Goal: Task Accomplishment & Management: Complete application form

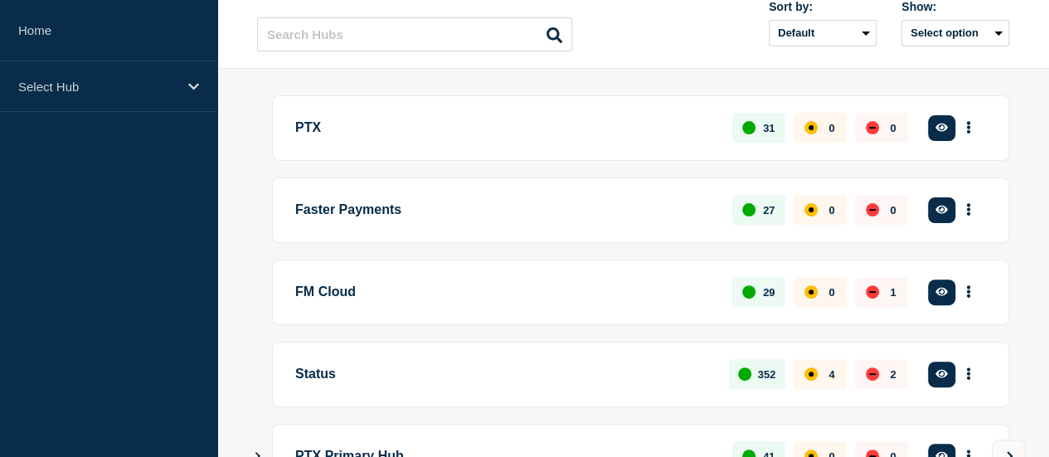
scroll to position [166, 0]
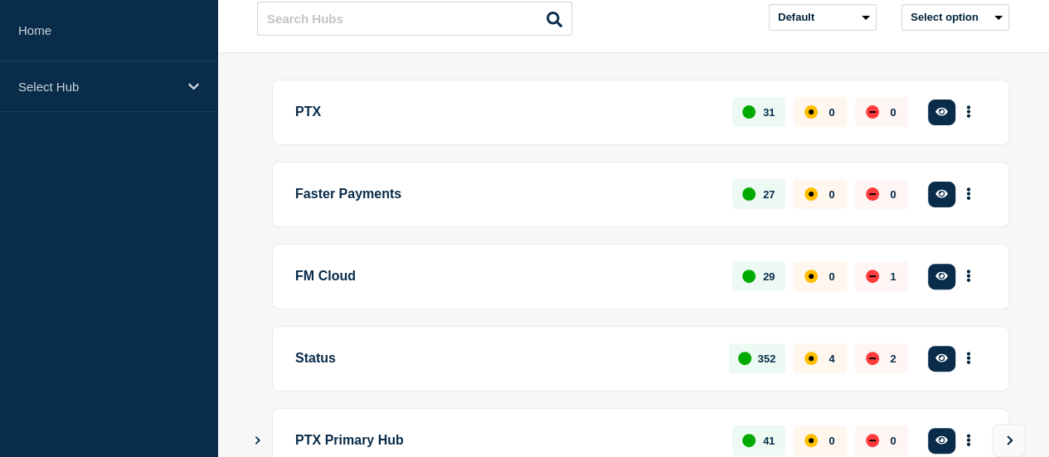
click at [0, 0] on button "See overview" at bounding box center [0, 0] width 0 height 0
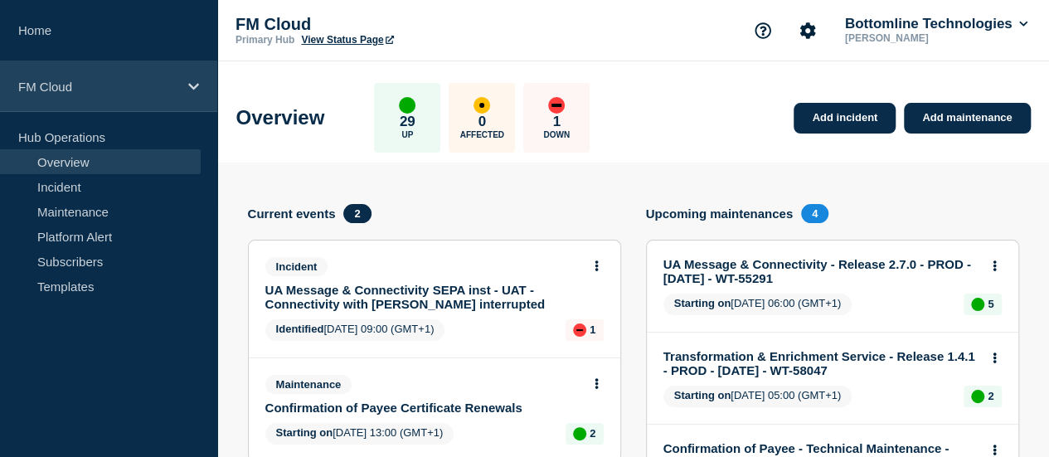
click at [113, 83] on p "FM Cloud" at bounding box center [97, 87] width 159 height 14
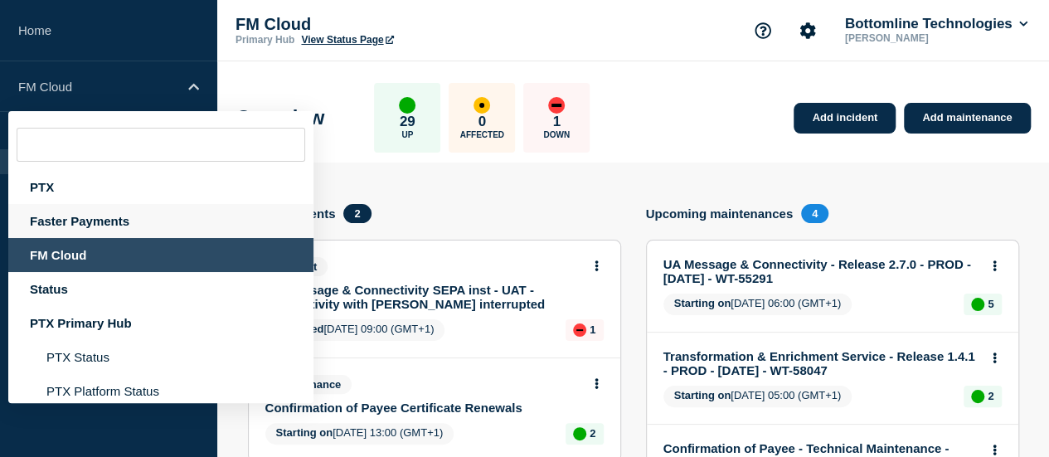
click at [74, 216] on div "Faster Payments" at bounding box center [160, 221] width 305 height 34
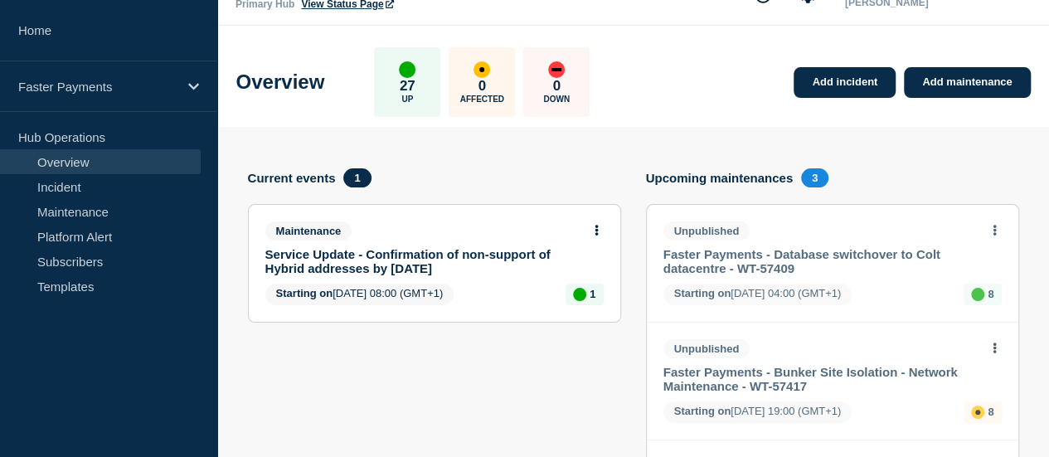
scroll to position [83, 0]
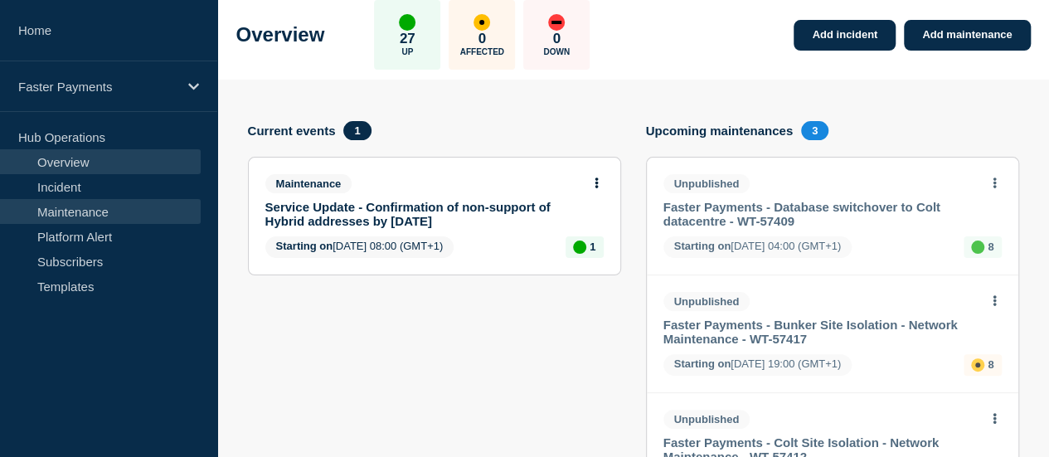
click at [76, 204] on link "Maintenance" at bounding box center [100, 211] width 201 height 25
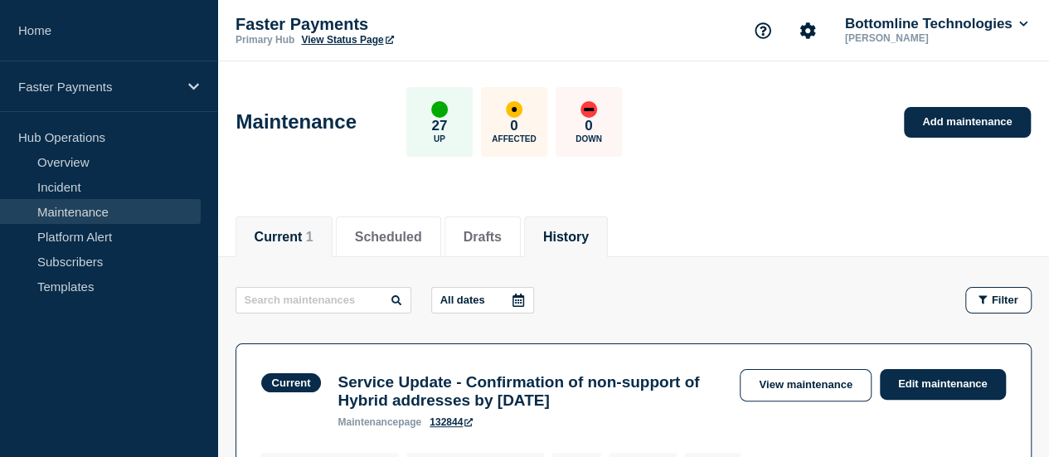
click at [566, 240] on button "History" at bounding box center [566, 237] width 46 height 15
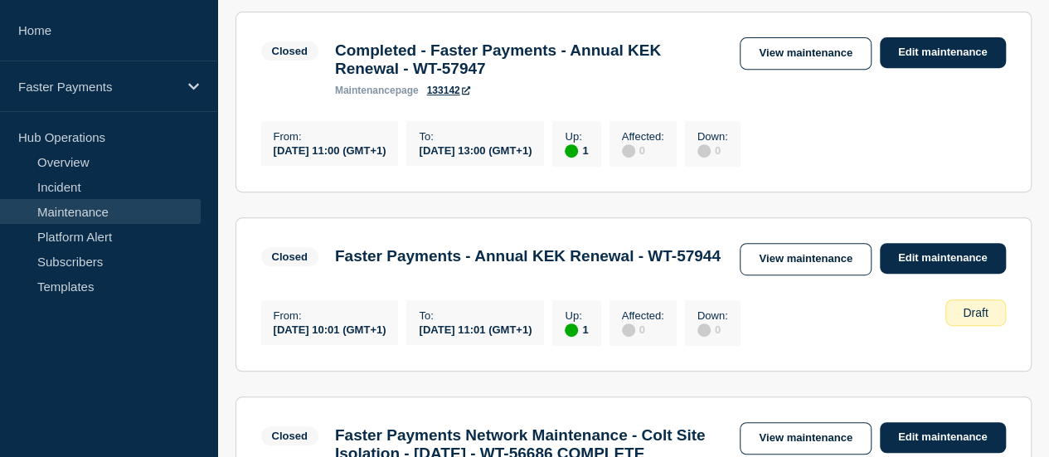
scroll to position [249, 0]
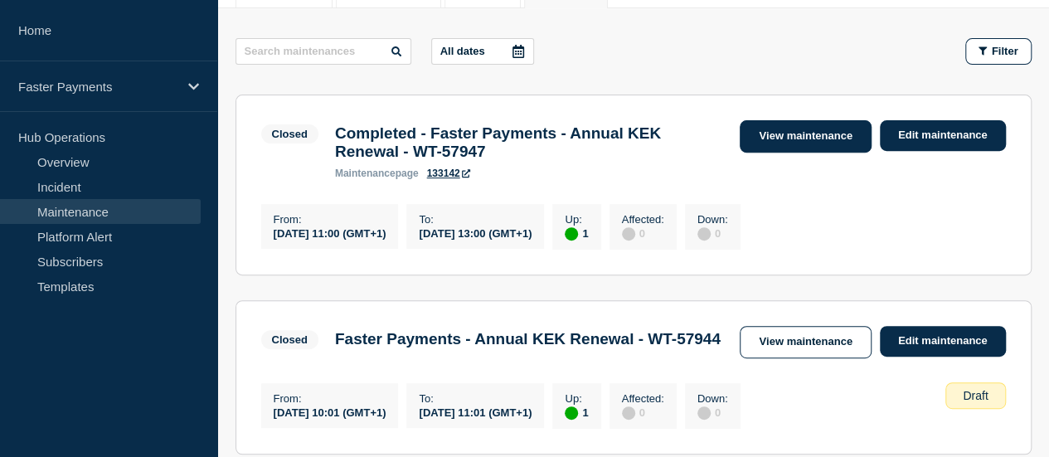
click at [806, 129] on link "View maintenance" at bounding box center [805, 136] width 131 height 32
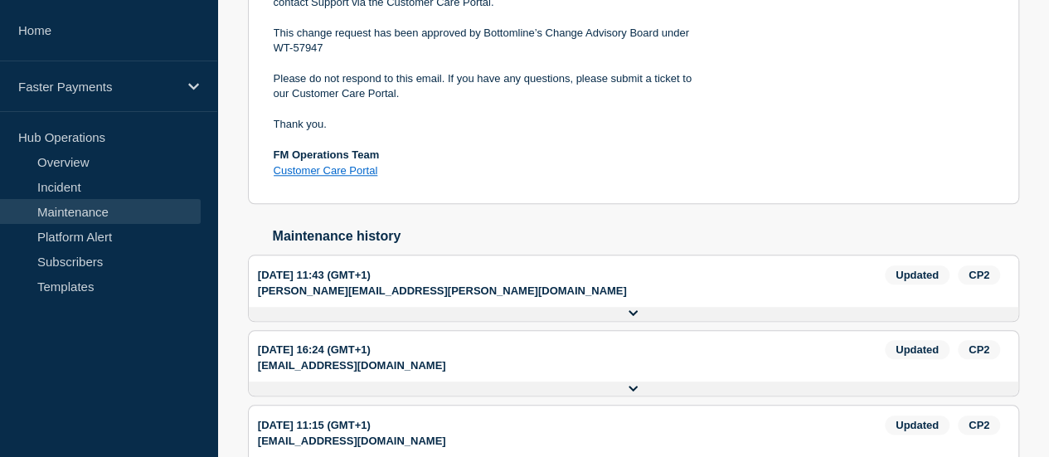
scroll to position [829, 0]
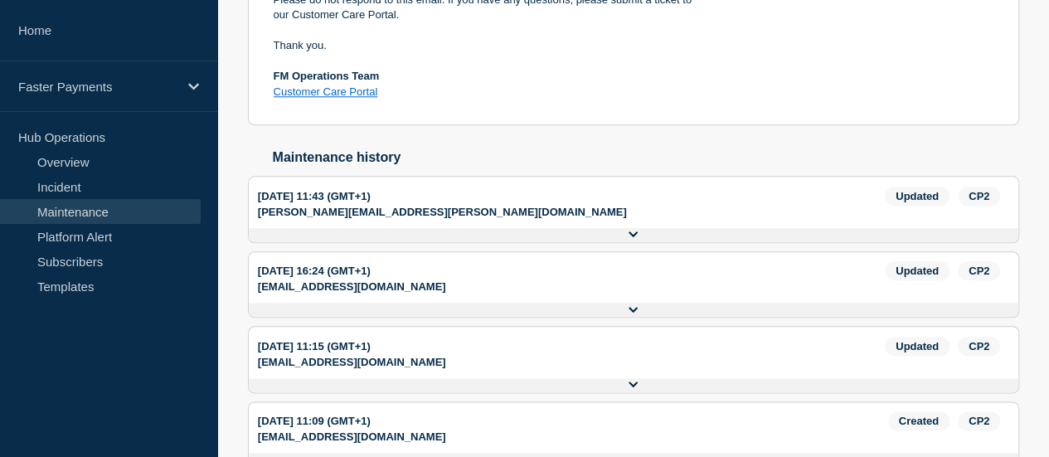
click at [0, 0] on button "Show history" at bounding box center [0, 0] width 0 height 0
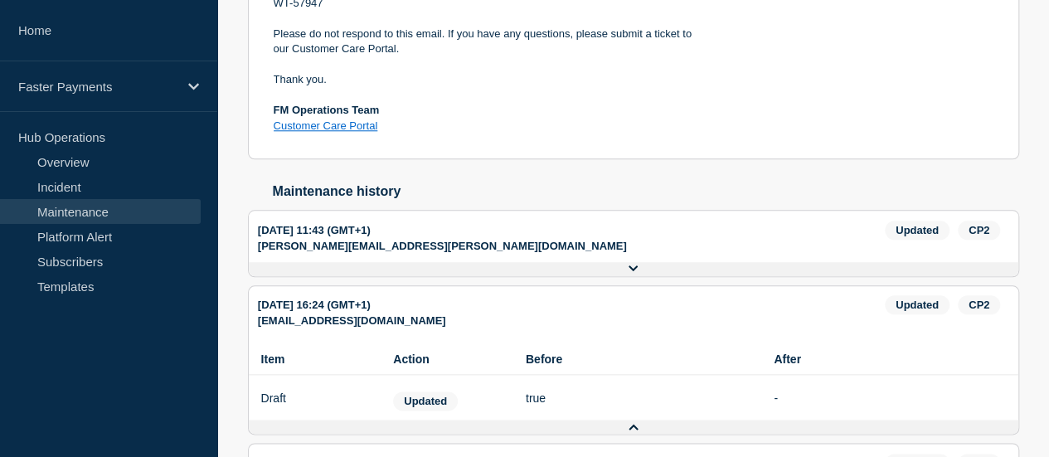
scroll to position [771, 0]
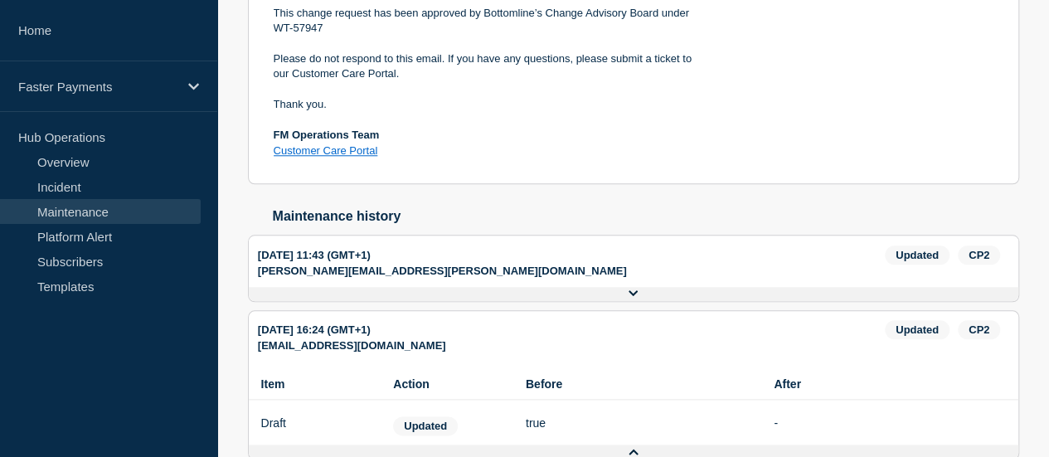
click at [446, 339] on p "[EMAIL_ADDRESS][DOMAIN_NAME]" at bounding box center [352, 345] width 188 height 12
click at [289, 327] on div "2025-08-19 16:24 (GMT+1)" at bounding box center [571, 329] width 627 height 19
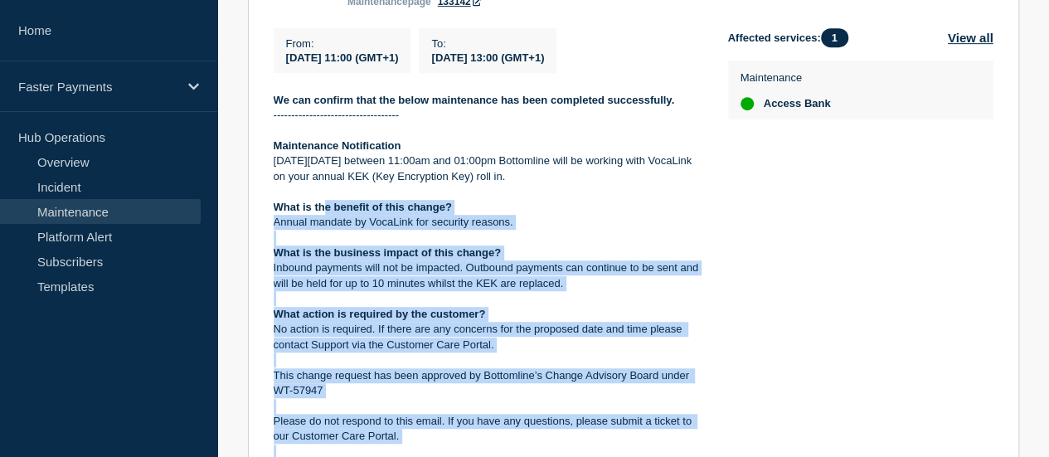
scroll to position [356, 0]
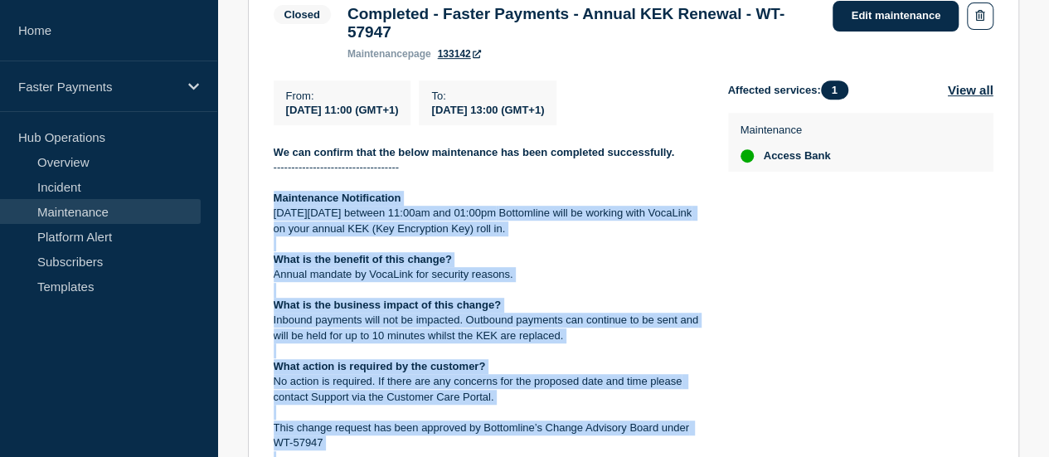
drag, startPoint x: 411, startPoint y: 401, endPoint x: 264, endPoint y: 207, distance: 244.5
click at [264, 207] on section "Closed Completed - Faster Payments - Annual KEK Renewal - WT-57947 maintenance …" at bounding box center [633, 287] width 771 height 625
copy div "Maintenance Notification On Thursday 21 August between 11:00am and 01:00pm Bott…"
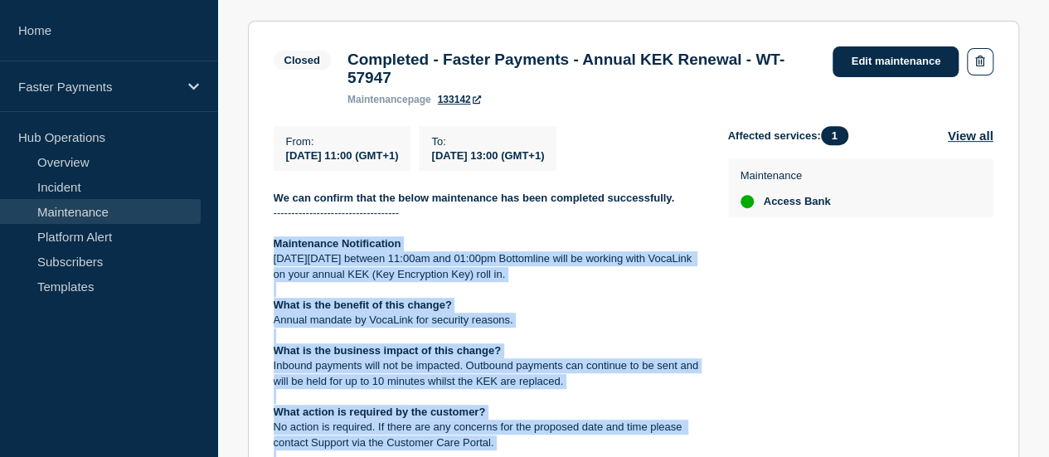
scroll to position [273, 0]
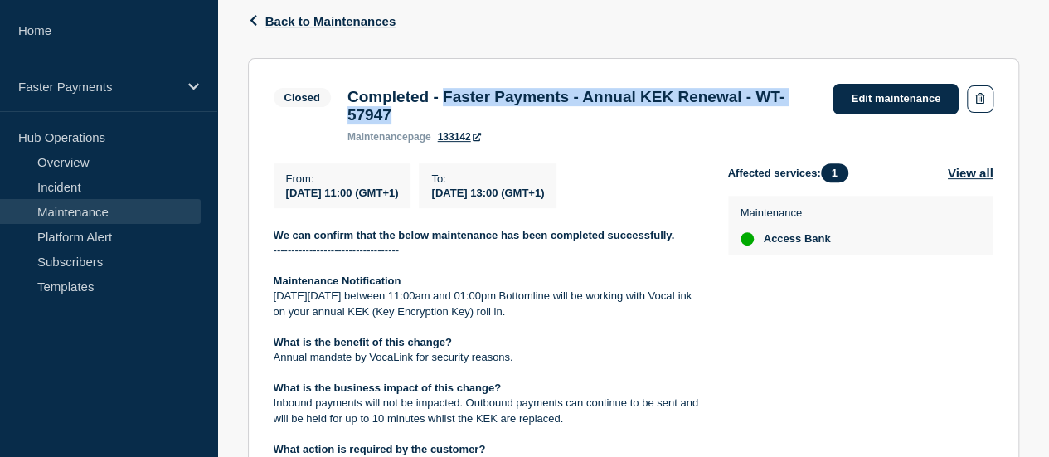
drag, startPoint x: 455, startPoint y: 97, endPoint x: 473, endPoint y: 119, distance: 27.7
click at [473, 119] on h3 "Completed - Faster Payments - Annual KEK Renewal - WT-57947" at bounding box center [582, 106] width 469 height 36
copy h3 "Faster Payments - Annual KEK Renewal - WT-57947"
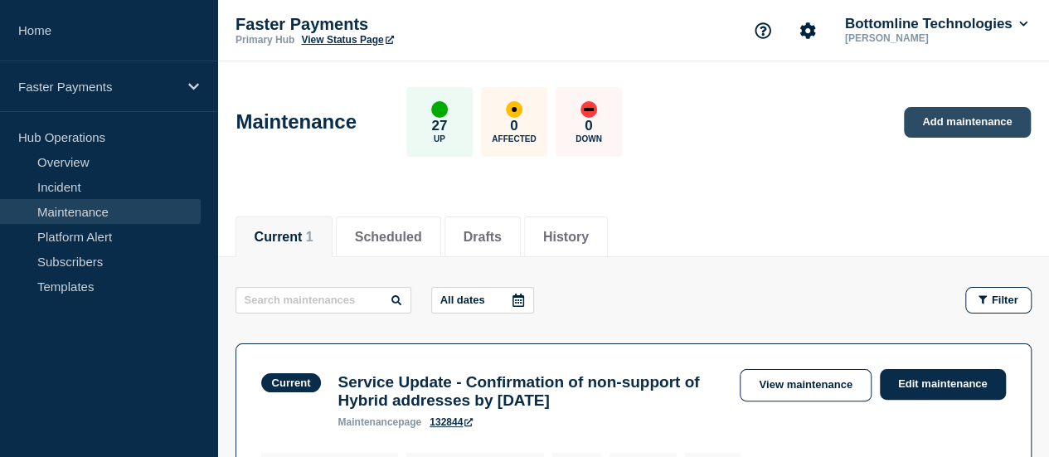
click at [929, 119] on link "Add maintenance" at bounding box center [967, 122] width 126 height 31
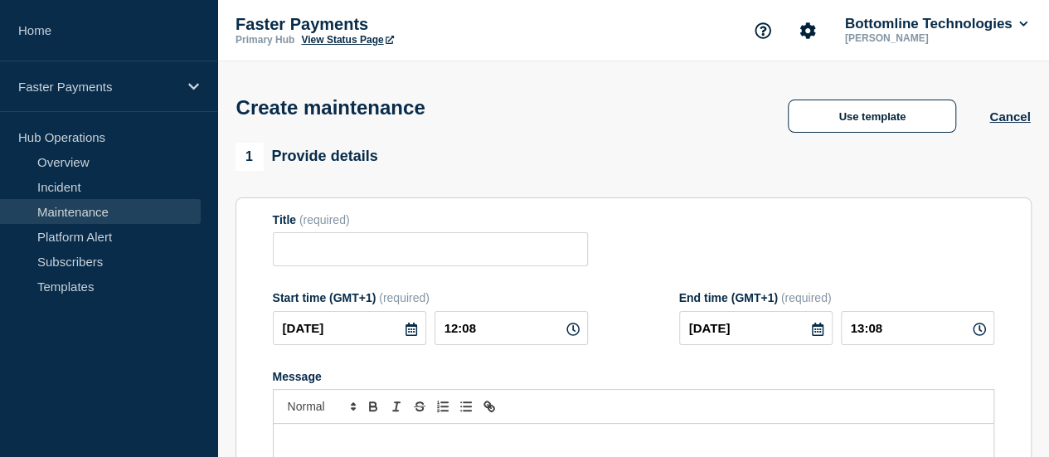
scroll to position [166, 0]
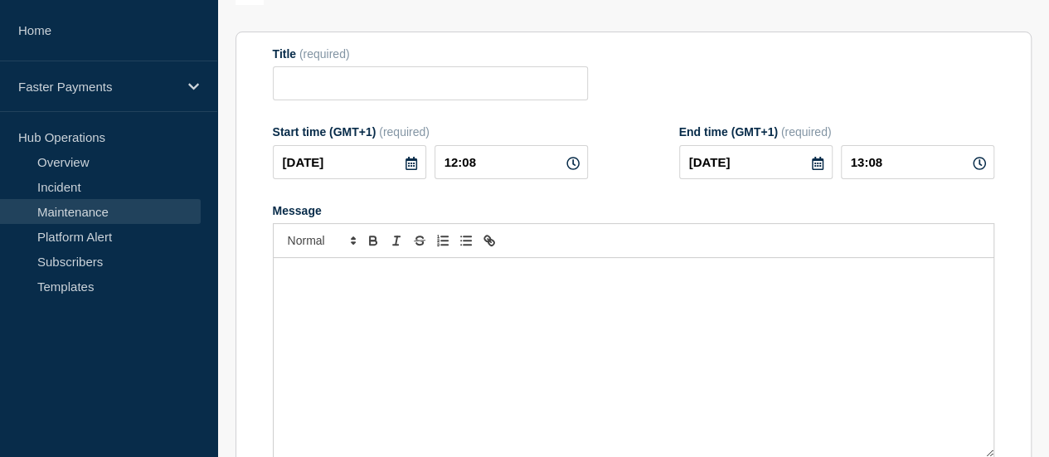
click at [386, 315] on div "Message" at bounding box center [634, 357] width 720 height 199
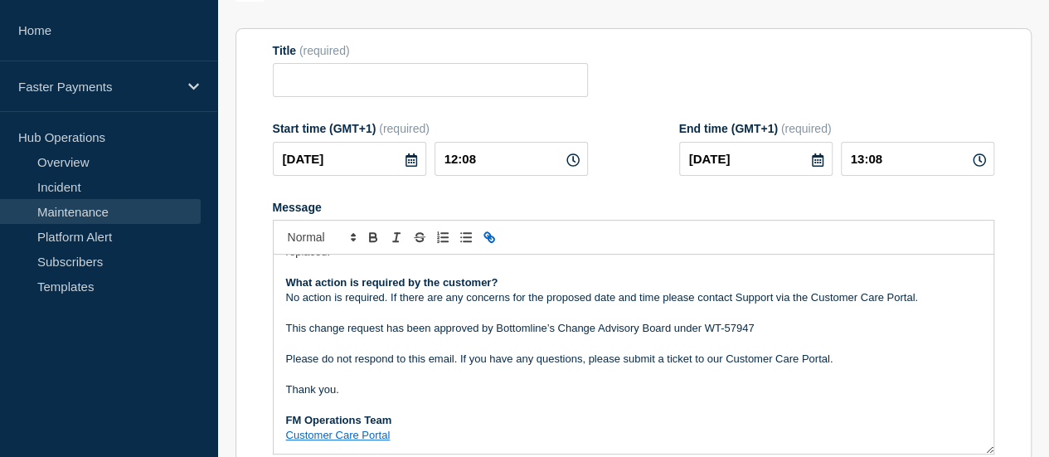
scroll to position [158, 0]
drag, startPoint x: 703, startPoint y: 328, endPoint x: 756, endPoint y: 328, distance: 52.3
click at [756, 328] on p "This change request has been approved by Bottomline’s Change Advisory Board und…" at bounding box center [633, 328] width 695 height 15
click at [405, 162] on icon at bounding box center [411, 159] width 13 height 13
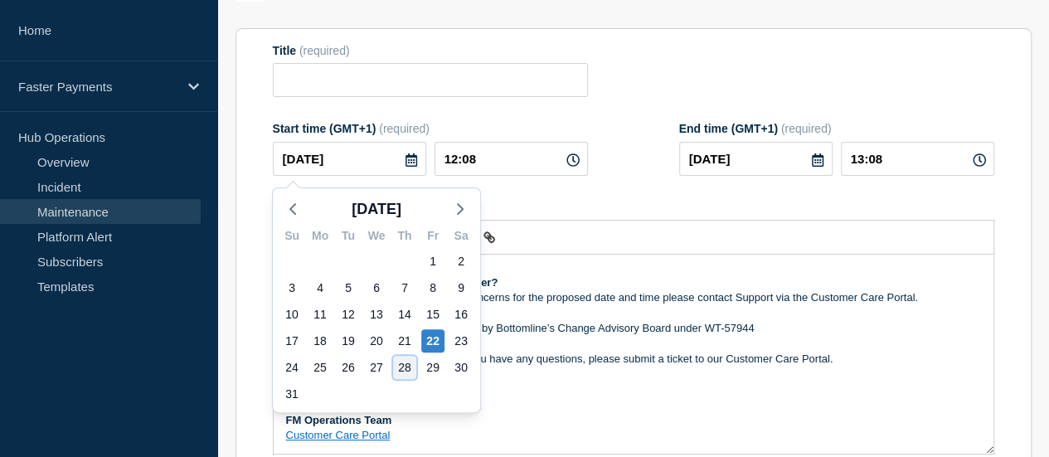
click at [401, 370] on div "28" at bounding box center [404, 367] width 23 height 23
type input "2025-08-28"
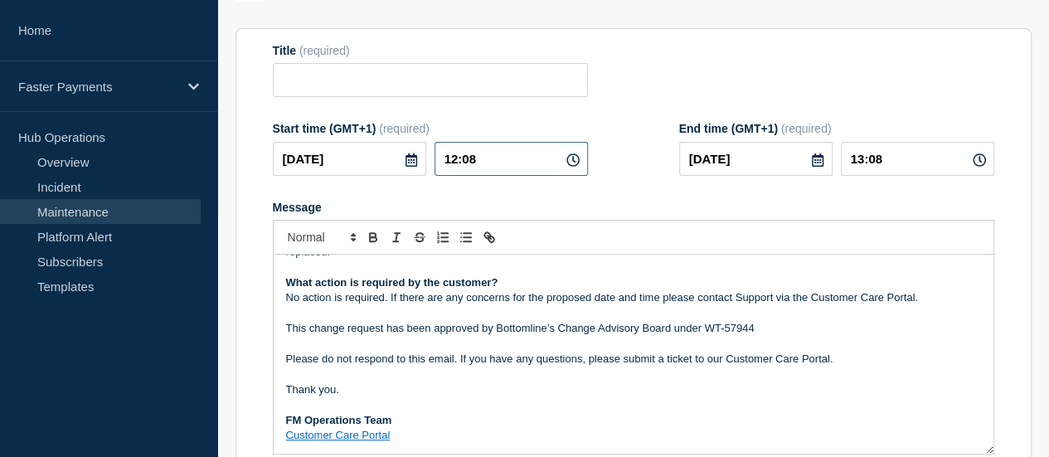
click at [460, 164] on input "12:08" at bounding box center [511, 159] width 153 height 34
drag, startPoint x: 512, startPoint y: 162, endPoint x: 409, endPoint y: 151, distance: 103.4
click at [409, 151] on div "2025-08-28 12:08" at bounding box center [430, 159] width 315 height 34
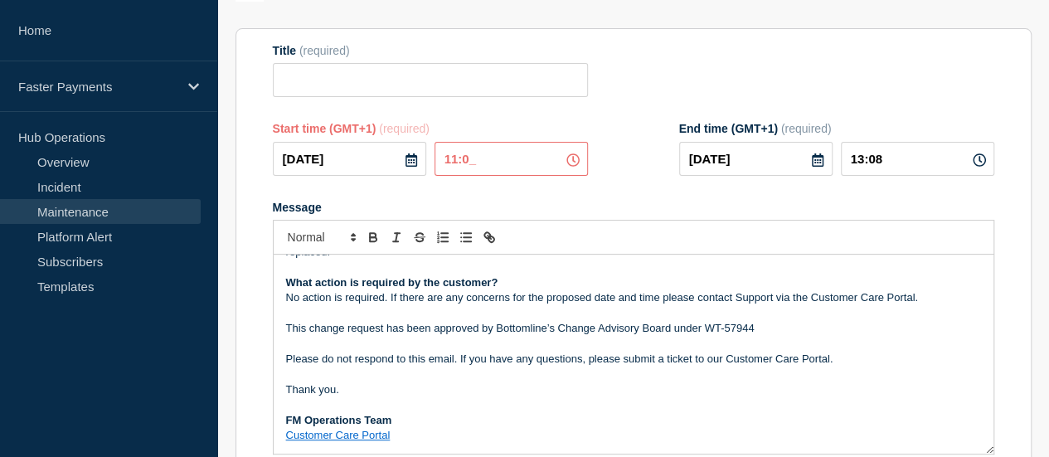
type input "11:00"
click at [868, 159] on input "12:00" at bounding box center [917, 159] width 153 height 34
click at [870, 159] on input "12:00" at bounding box center [917, 159] width 153 height 34
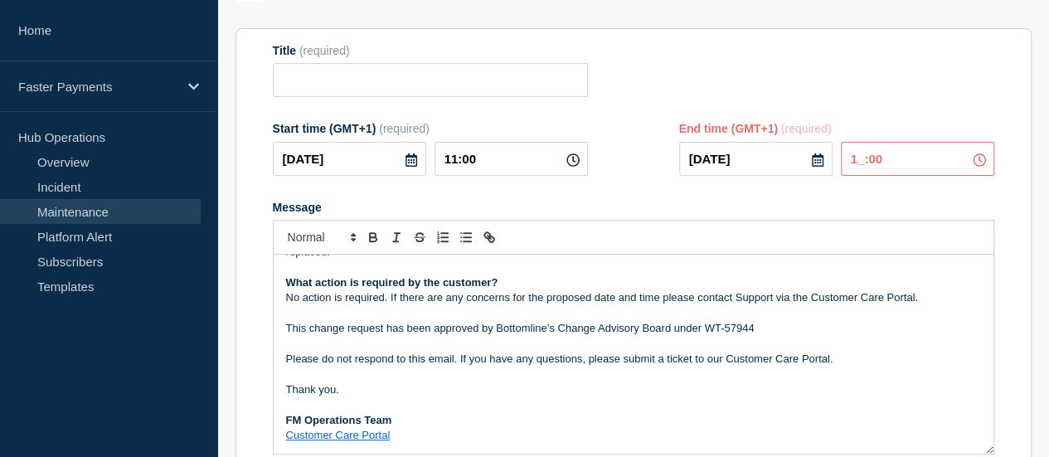
type input "13:00"
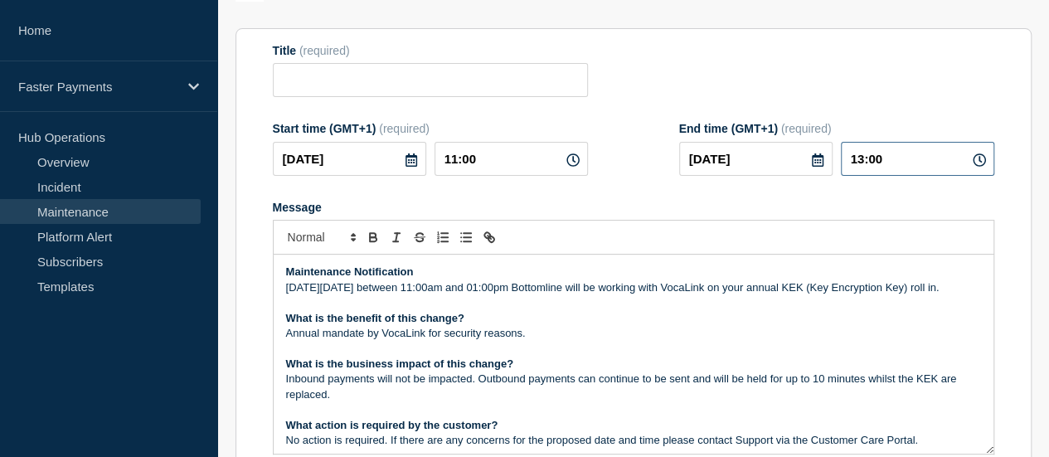
scroll to position [0, 0]
click at [362, 287] on p "On Thursday 21 August between 11:00am and 01:00pm Bottomline will be working wi…" at bounding box center [633, 287] width 695 height 15
click at [717, 356] on p "Message" at bounding box center [633, 348] width 695 height 15
click at [476, 295] on p "On Thursday 28 August between 11:00am and 01:00pm Bottomline will be working wi…" at bounding box center [633, 287] width 695 height 15
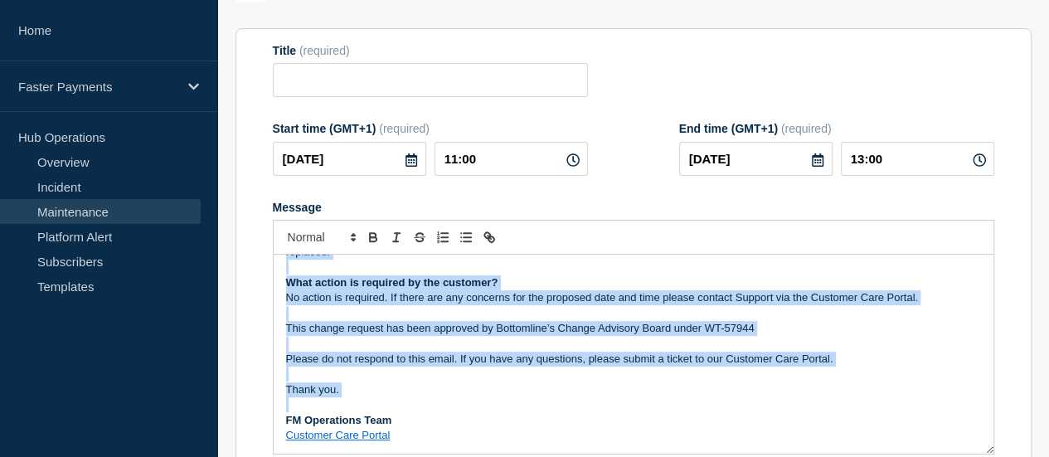
scroll to position [335, 0]
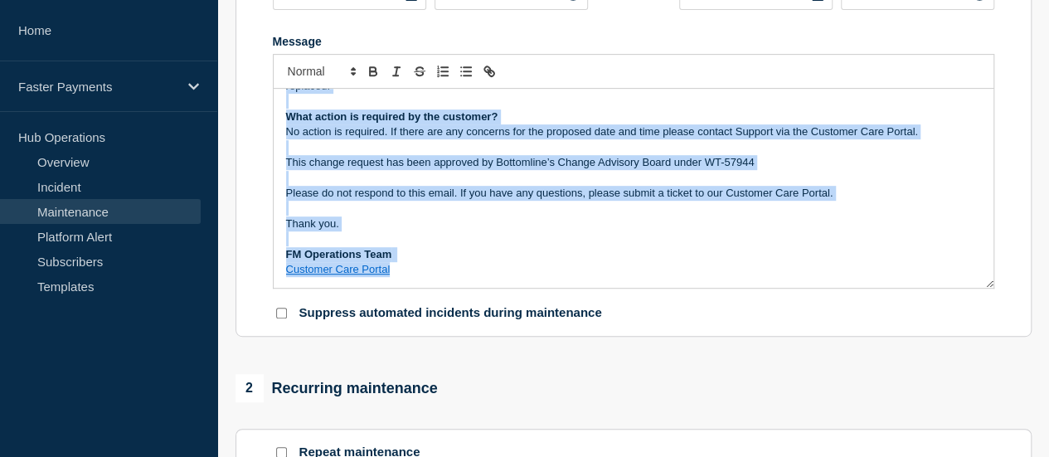
drag, startPoint x: 427, startPoint y: 285, endPoint x: 604, endPoint y: 406, distance: 214.2
click at [604, 406] on div "1 Provide details Title (required) Start time (GMT+1) (required) 2025-08-28 11:…" at bounding box center [633, 383] width 815 height 1151
click at [632, 220] on p "Thank you." at bounding box center [633, 223] width 695 height 15
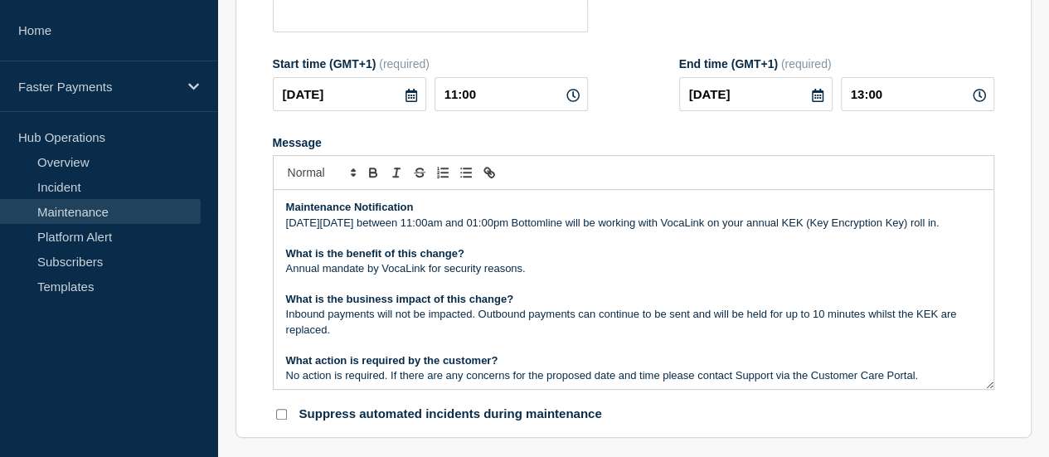
scroll to position [86, 0]
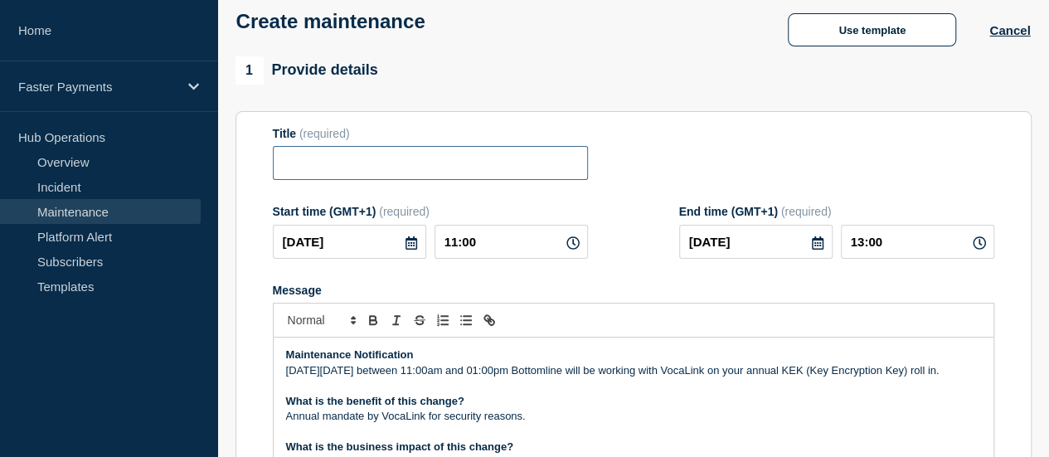
click at [343, 152] on input "Title" at bounding box center [430, 163] width 315 height 34
paste input "Faster Payments - Annual KEK Renewal - WT-57947"
drag, startPoint x: 536, startPoint y: 166, endPoint x: 656, endPoint y: 177, distance: 120.8
click at [656, 177] on div "Title (required) Faster Payments - Annual KEK Renewal - WT-57947" at bounding box center [634, 154] width 722 height 54
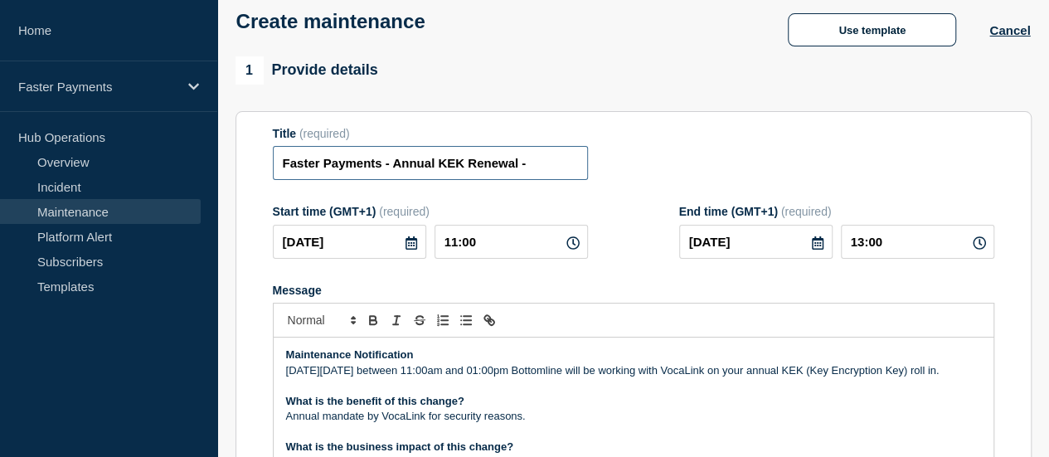
scroll to position [0, 0]
paste input "WT-57944"
type input "Faster Payments - Annual KEK Renewal - WT-57944"
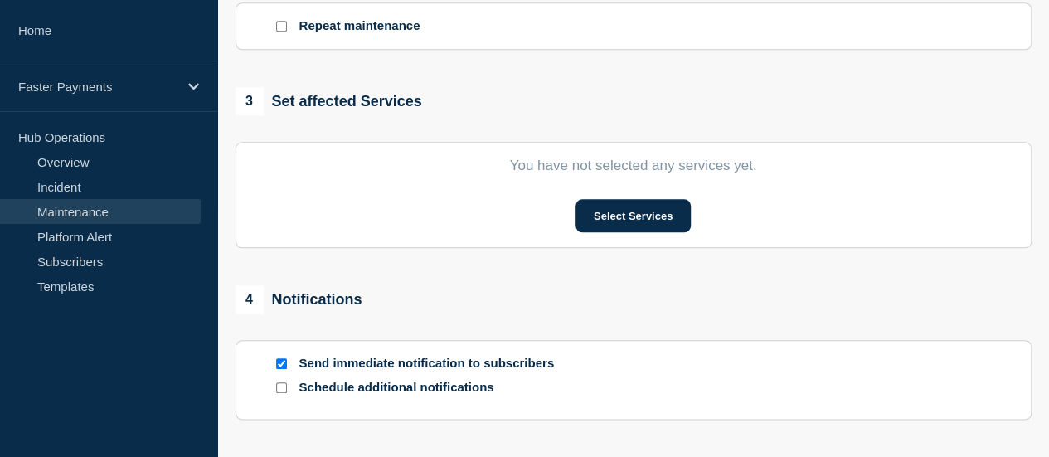
scroll to position [667, 0]
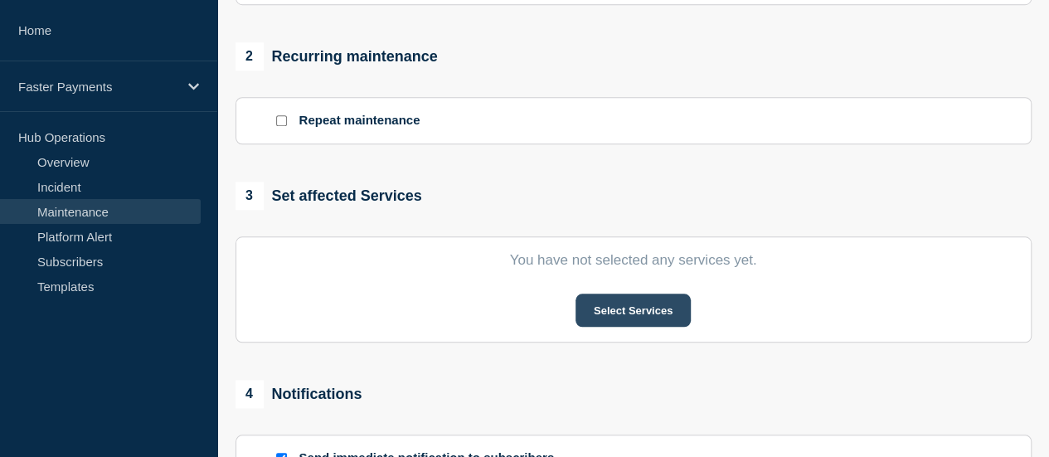
click at [596, 300] on button "Select Services" at bounding box center [633, 310] width 115 height 33
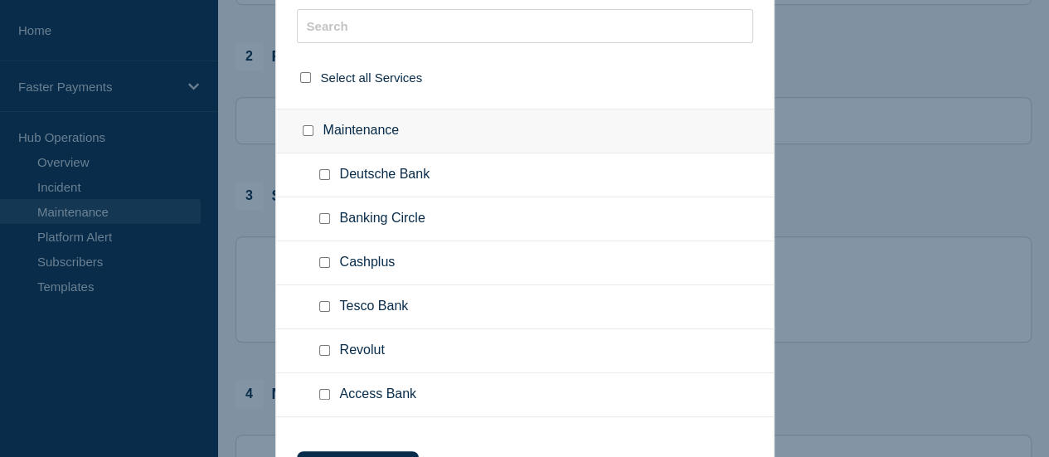
scroll to position [249, 0]
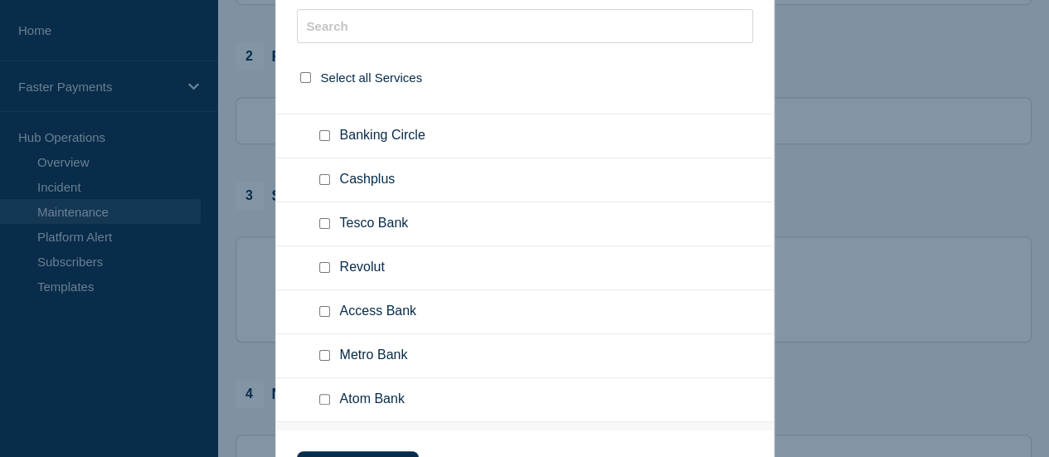
click at [327, 356] on input "Metro Bank checkbox" at bounding box center [324, 355] width 11 height 11
checkbox input "true"
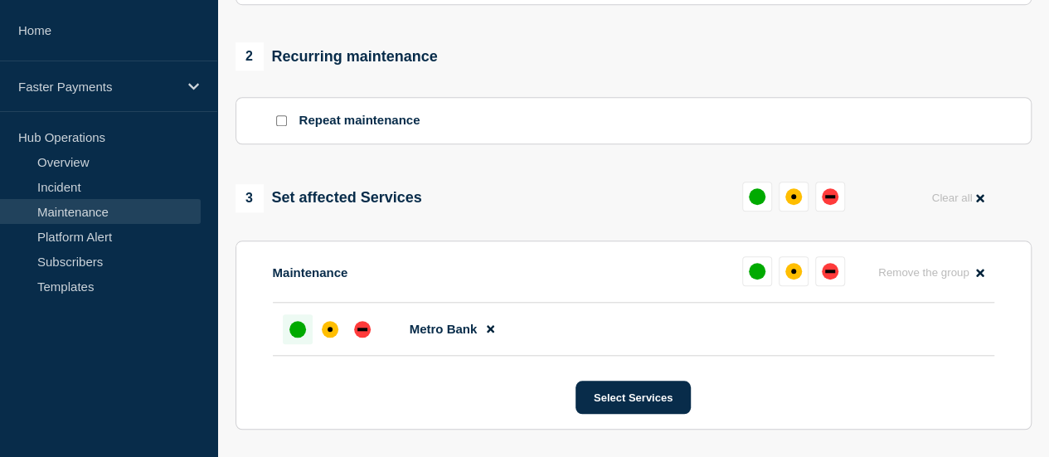
click at [297, 341] on div at bounding box center [298, 329] width 30 height 30
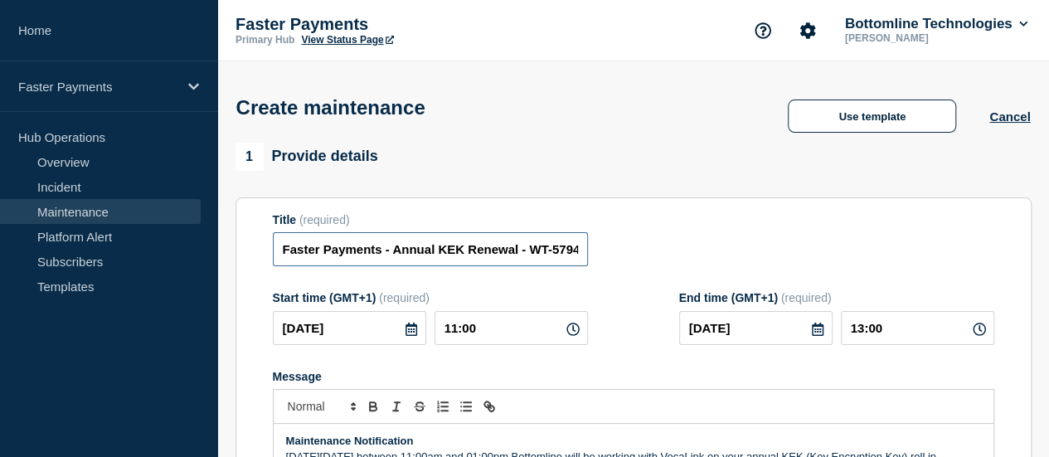
scroll to position [0, 27]
drag, startPoint x: 428, startPoint y: 248, endPoint x: 885, endPoint y: 243, distance: 457.1
click at [885, 243] on div "Title (required) Faster Payments - Annual KEK Renewal - WT-57944" at bounding box center [634, 240] width 722 height 54
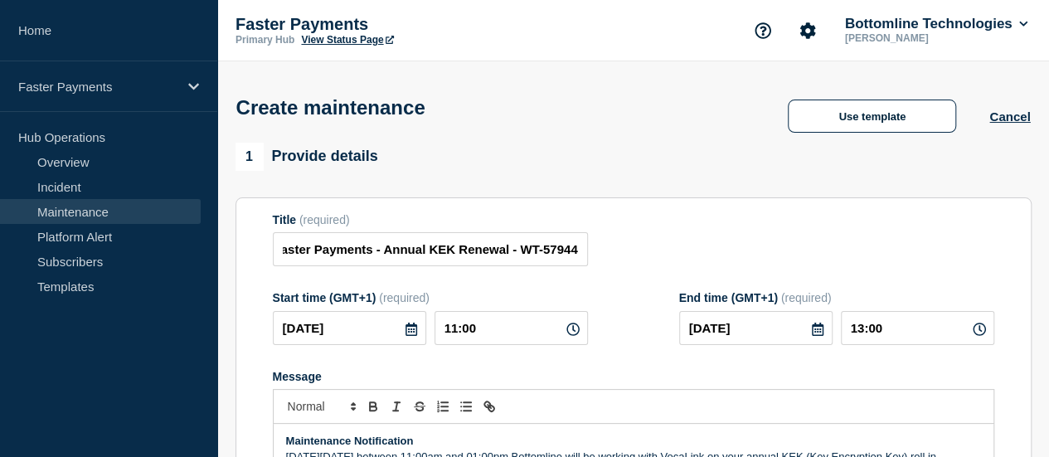
click at [702, 246] on div "Title (required) Faster Payments - Annual KEK Renewal - WT-57944" at bounding box center [634, 240] width 722 height 54
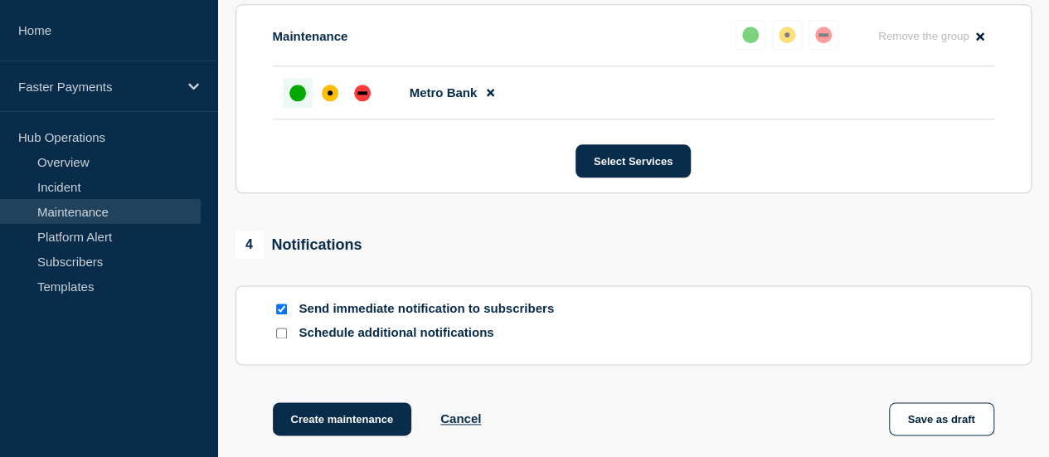
scroll to position [995, 0]
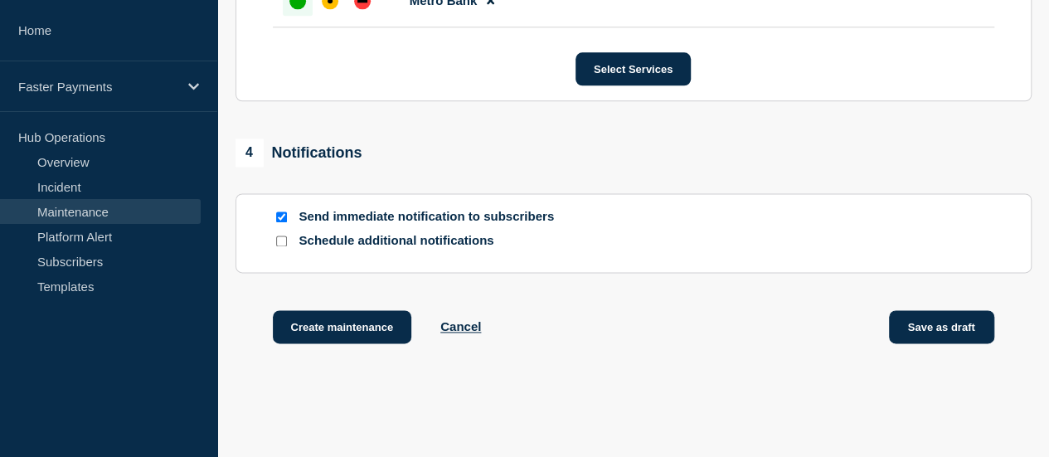
click at [946, 333] on button "Save as draft" at bounding box center [941, 326] width 105 height 33
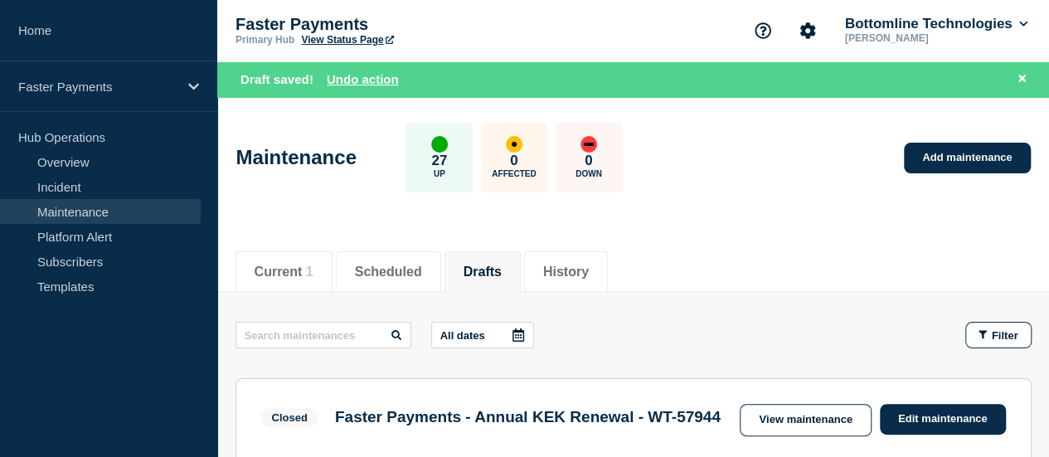
click at [502, 270] on button "Drafts" at bounding box center [483, 272] width 38 height 15
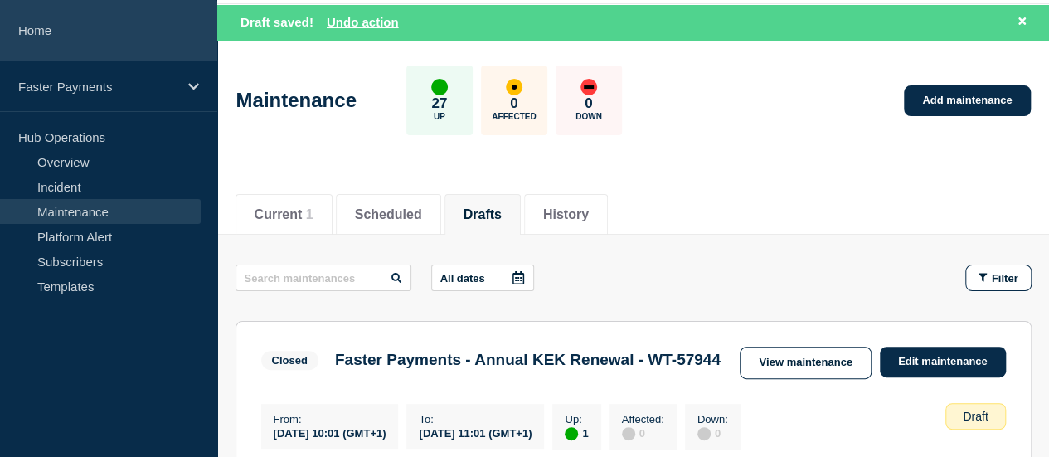
scroll to position [83, 0]
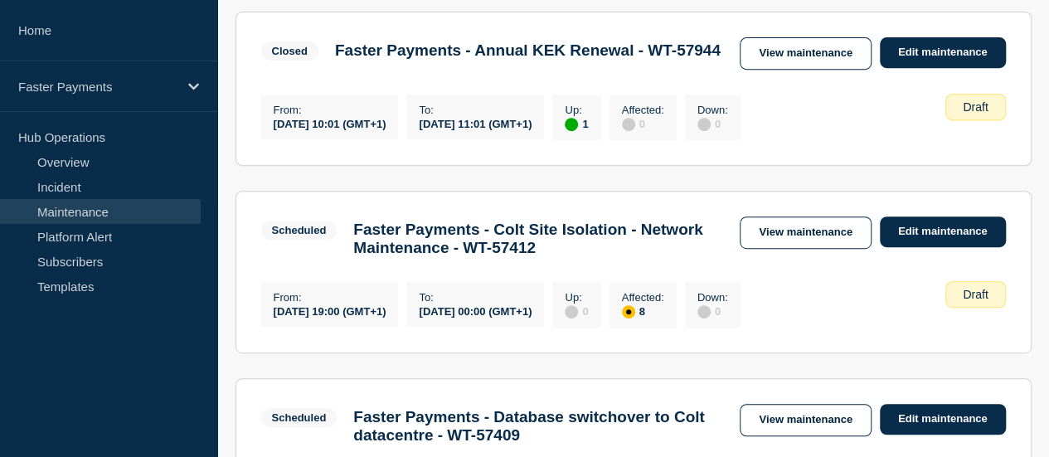
scroll to position [166, 0]
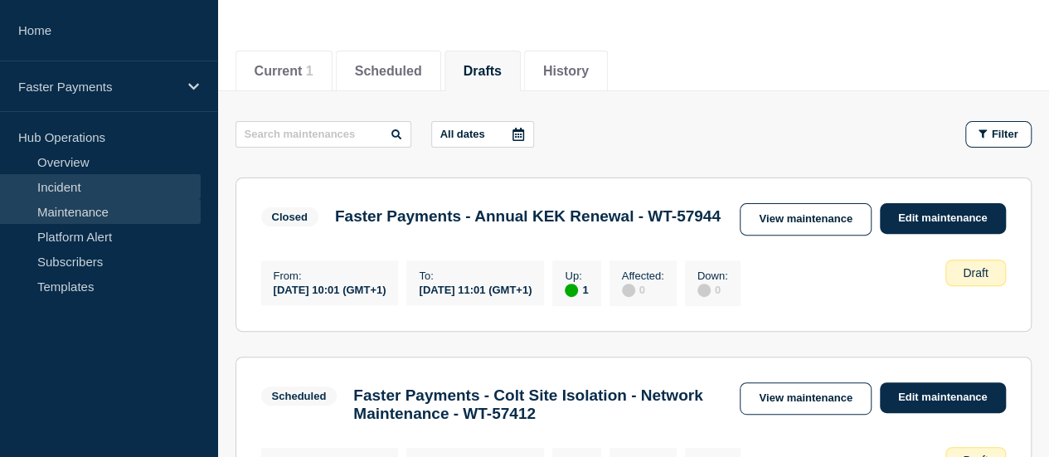
click at [70, 192] on link "Incident" at bounding box center [100, 186] width 201 height 25
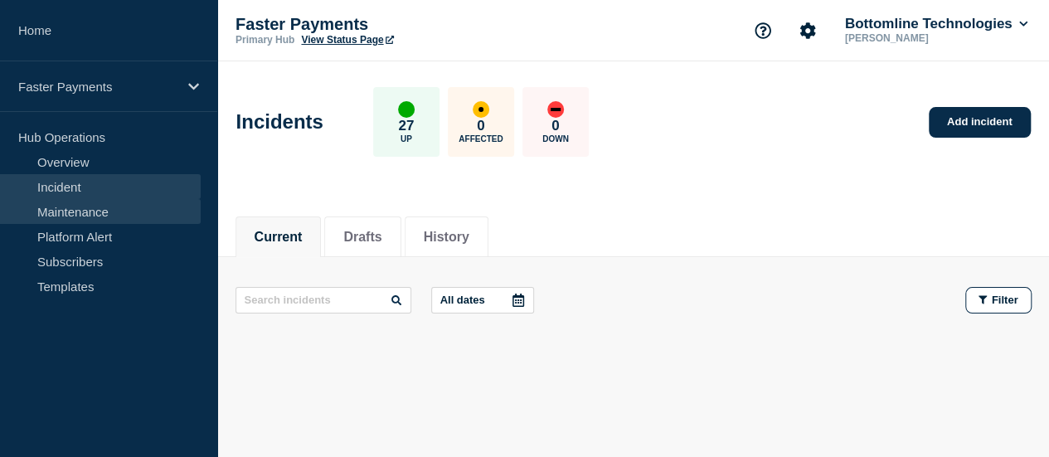
click at [73, 205] on link "Maintenance" at bounding box center [100, 211] width 201 height 25
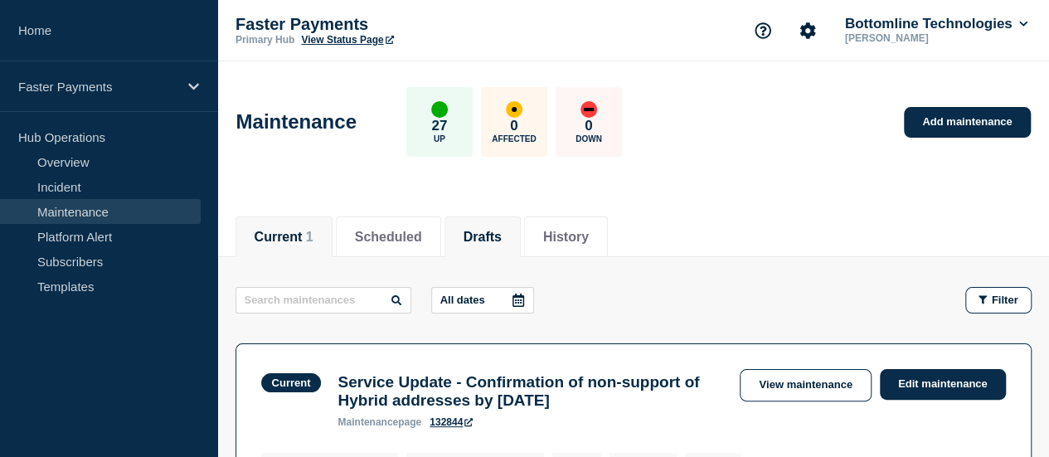
click at [480, 223] on li "Drafts" at bounding box center [483, 236] width 76 height 41
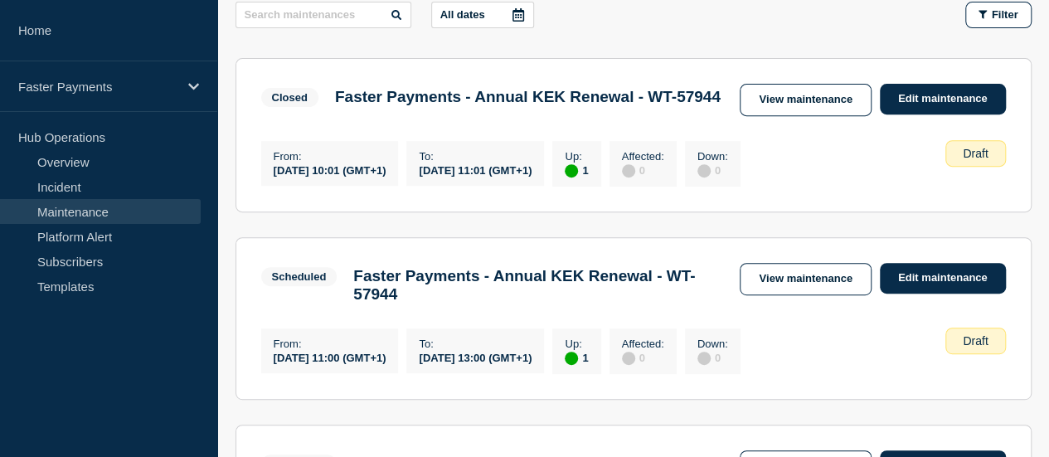
scroll to position [332, 0]
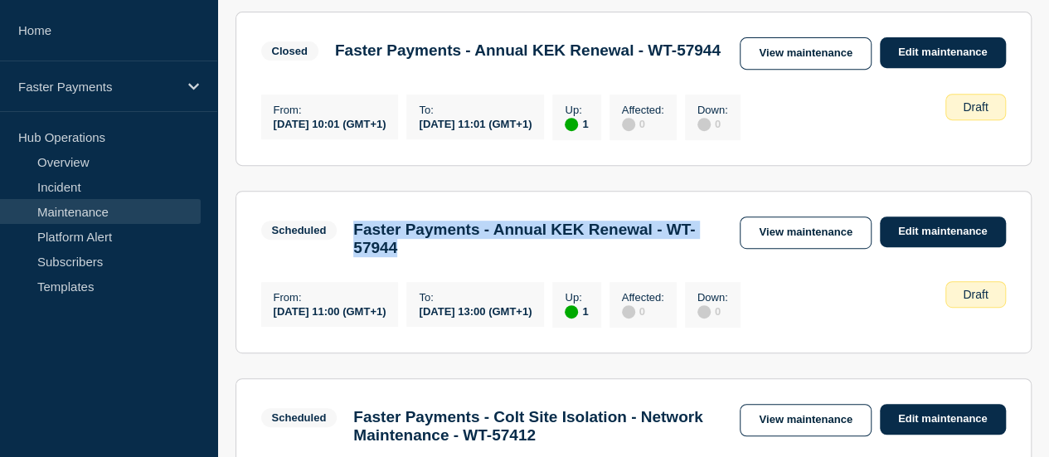
drag, startPoint x: 350, startPoint y: 245, endPoint x: 537, endPoint y: 268, distance: 188.1
click at [537, 257] on div "Faster Payments - Annual KEK Renewal - WT-57944" at bounding box center [538, 239] width 387 height 36
click at [906, 243] on link "Edit maintenance" at bounding box center [943, 231] width 126 height 31
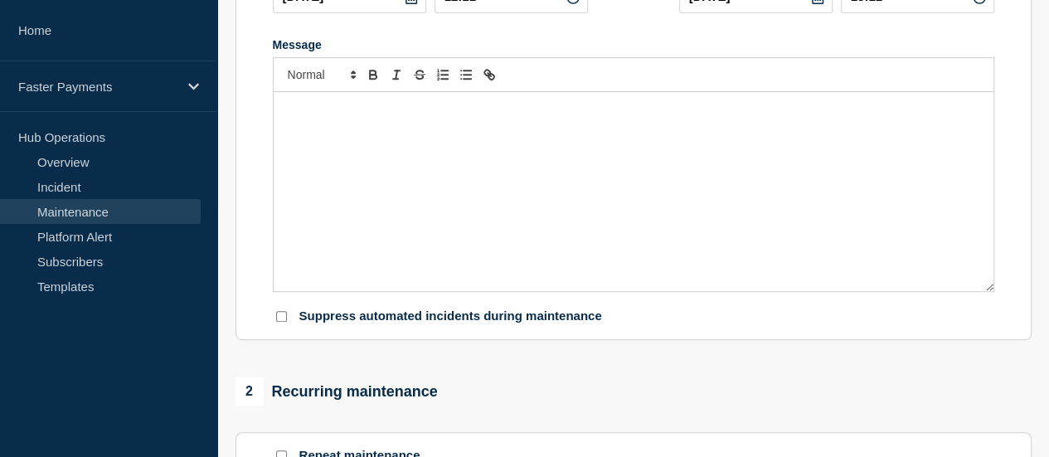
type input "Faster Payments - Annual KEK Renewal - WT-57944"
type input "2025-08-28"
type input "11:00"
type input "2025-08-28"
type input "13:00"
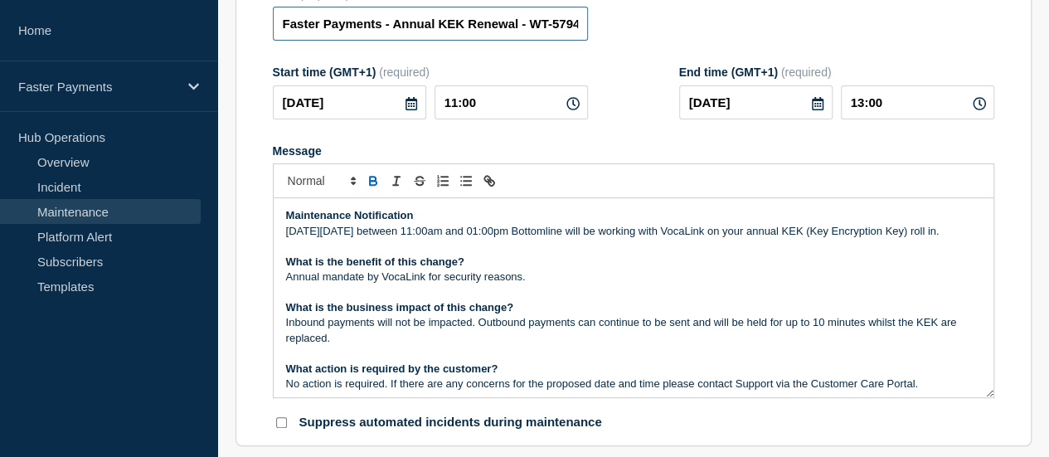
scroll to position [0, 27]
drag, startPoint x: 488, startPoint y: 39, endPoint x: 683, endPoint y: 62, distance: 196.3
click at [683, 62] on form "Title (required) Faster Payments - Annual KEK Renewal - WT-57944 Start time (GM…" at bounding box center [634, 210] width 722 height 444
click at [567, 23] on input "Faster Payments - Annual KEK Renewal - WT-57944" at bounding box center [430, 24] width 315 height 34
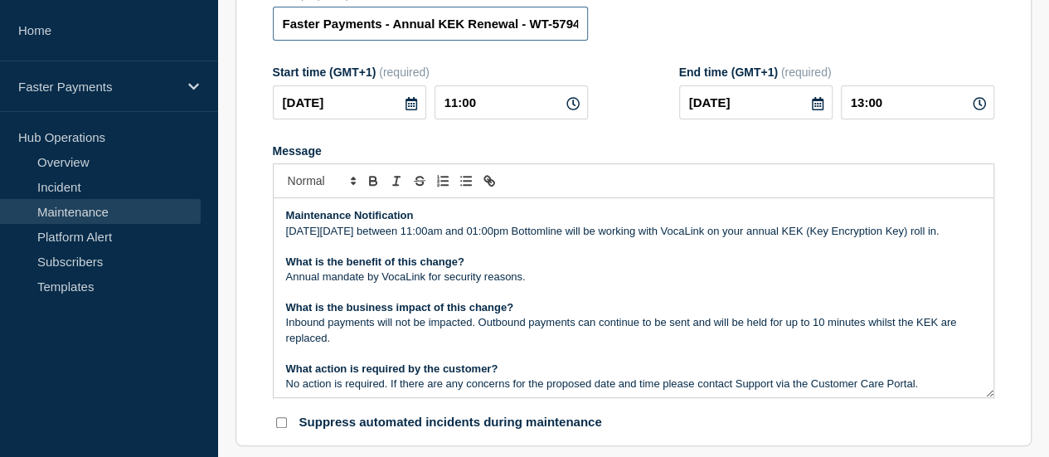
scroll to position [0, 27]
drag, startPoint x: 536, startPoint y: 34, endPoint x: 678, endPoint y: 35, distance: 141.8
click at [678, 35] on div "Title (required) Faster Payments - Annual KEK Renewal - WT-57944" at bounding box center [634, 15] width 722 height 54
click at [535, 56] on form "Title (required) Faster Payments - Annual KEK Renewal - WT-57944 Start time (GM…" at bounding box center [634, 210] width 722 height 444
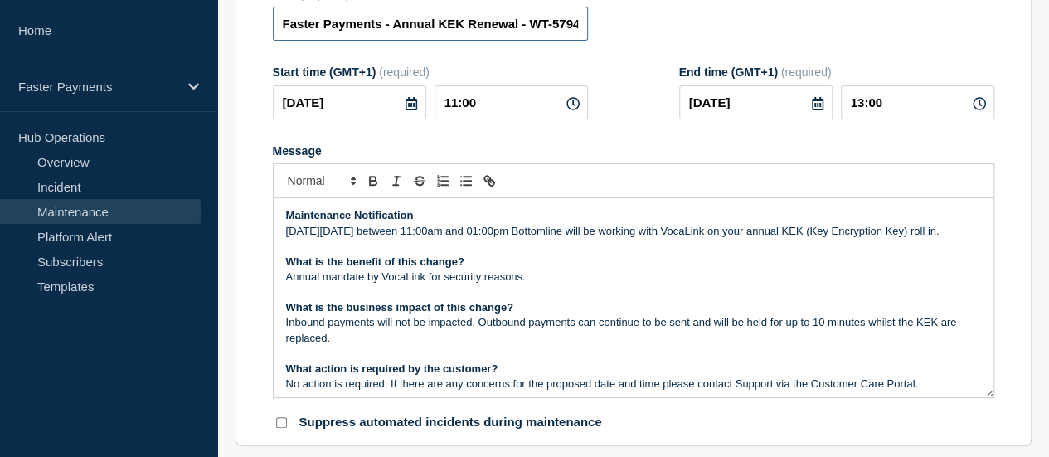
scroll to position [0, 27]
drag, startPoint x: 523, startPoint y: 34, endPoint x: 636, endPoint y: 46, distance: 113.4
click at [636, 41] on div "Title (required) Faster Payments - Annual KEK Renewal - WT-57944" at bounding box center [634, 15] width 722 height 54
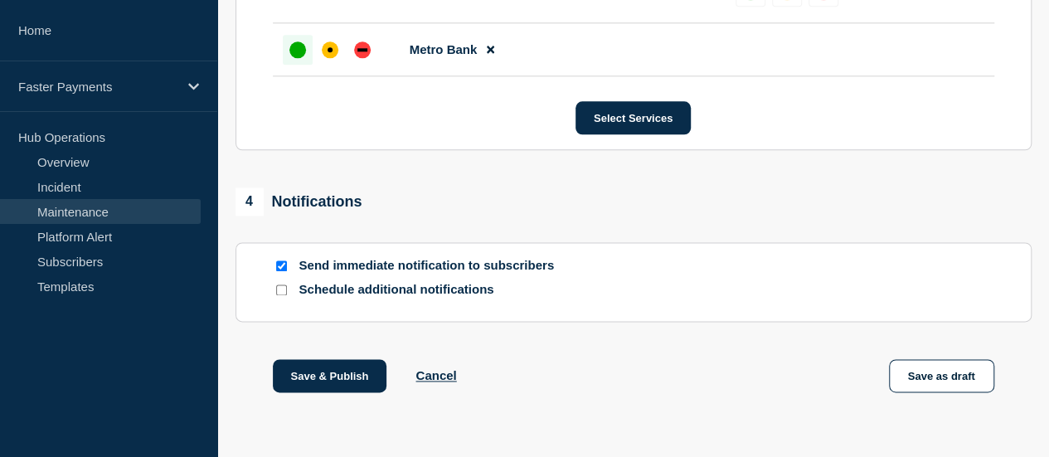
scroll to position [995, 0]
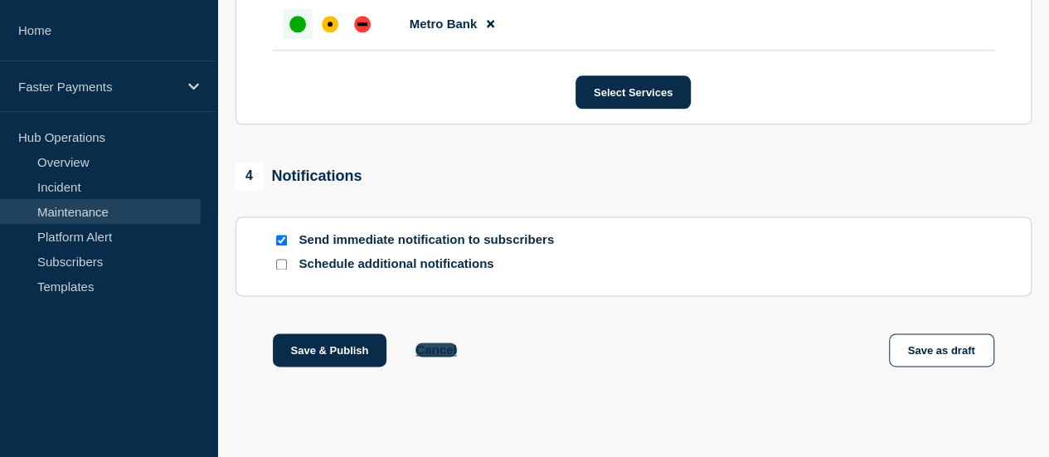
click at [427, 352] on button "Cancel" at bounding box center [436, 350] width 41 height 14
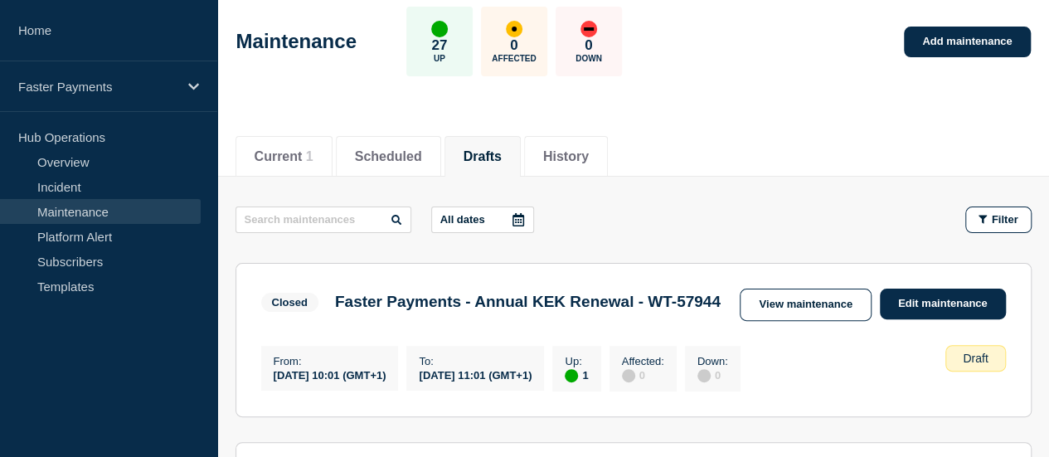
scroll to position [83, 0]
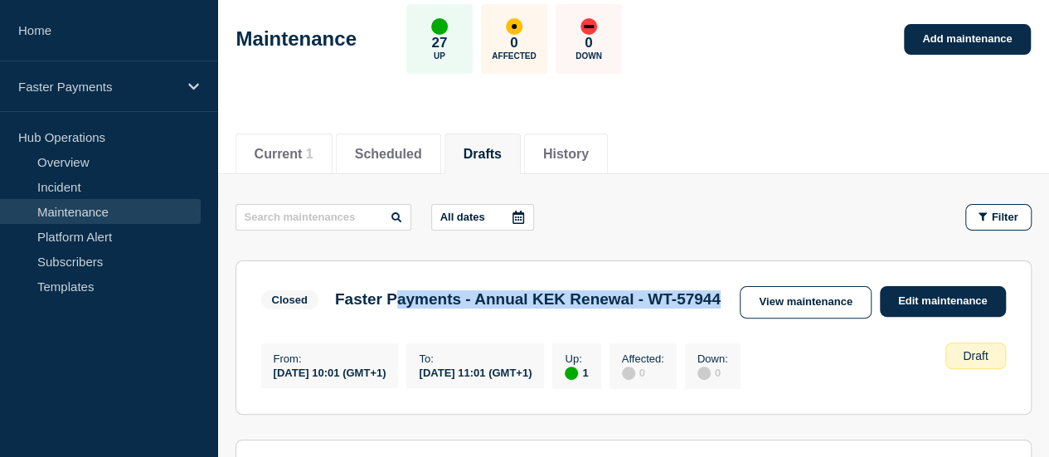
drag, startPoint x: 403, startPoint y: 296, endPoint x: 456, endPoint y: 323, distance: 59.4
click at [456, 309] on h3 "Faster Payments - Annual KEK Renewal - WT-57944" at bounding box center [528, 299] width 386 height 18
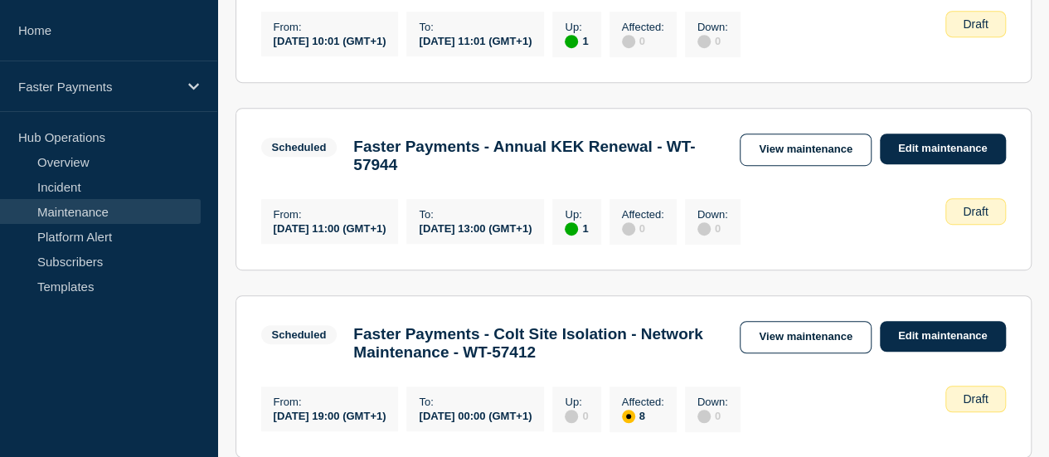
scroll to position [332, 0]
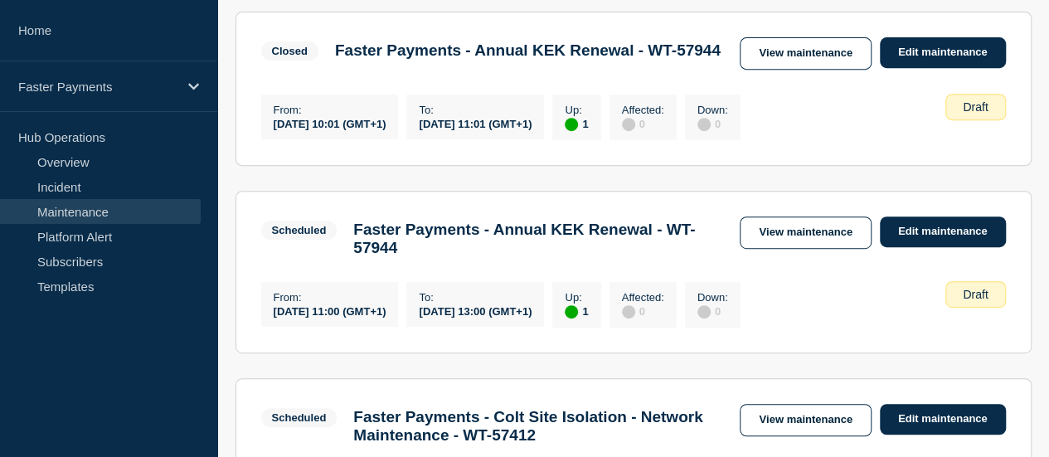
click at [605, 210] on section "Scheduled Faster Payments - Annual KEK Renewal - WT-57944 View maintenance Edit…" at bounding box center [634, 272] width 796 height 163
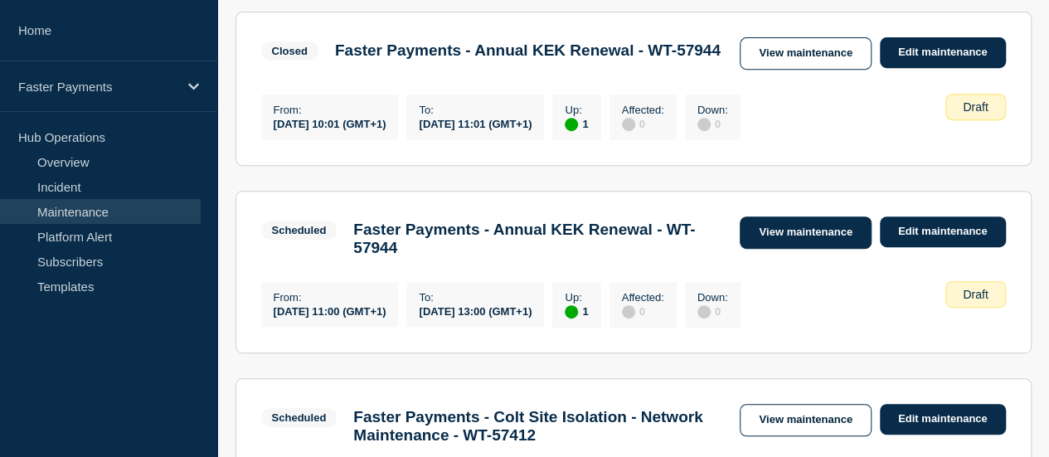
click at [783, 241] on link "View maintenance" at bounding box center [805, 232] width 131 height 32
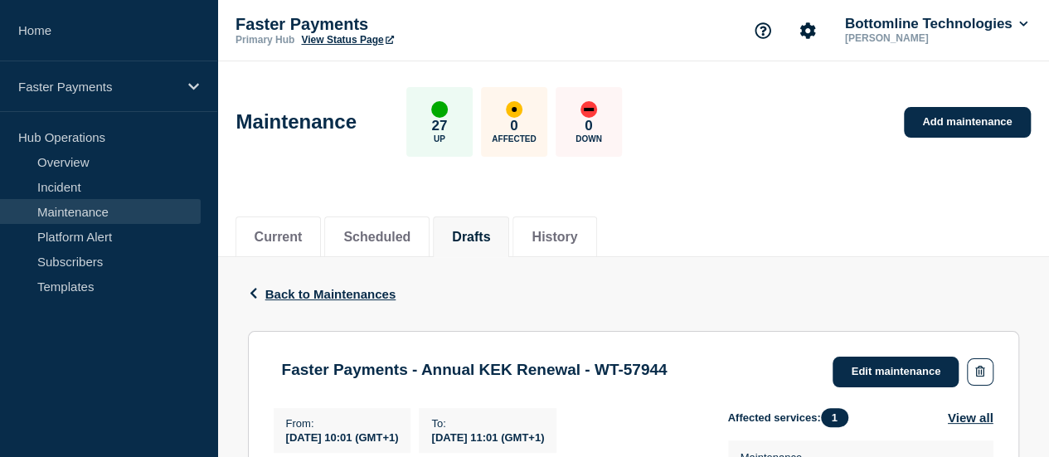
click at [64, 217] on link "Maintenance" at bounding box center [100, 211] width 201 height 25
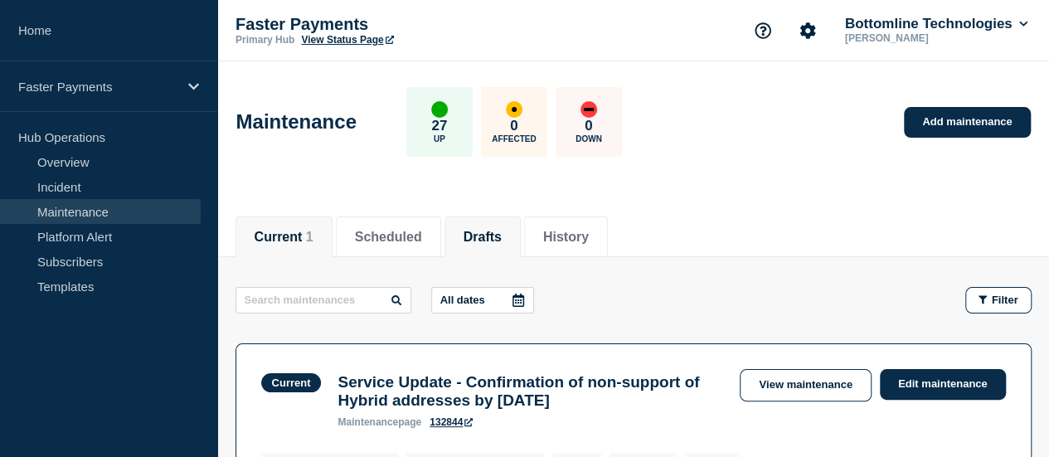
click at [488, 225] on li "Drafts" at bounding box center [483, 236] width 76 height 41
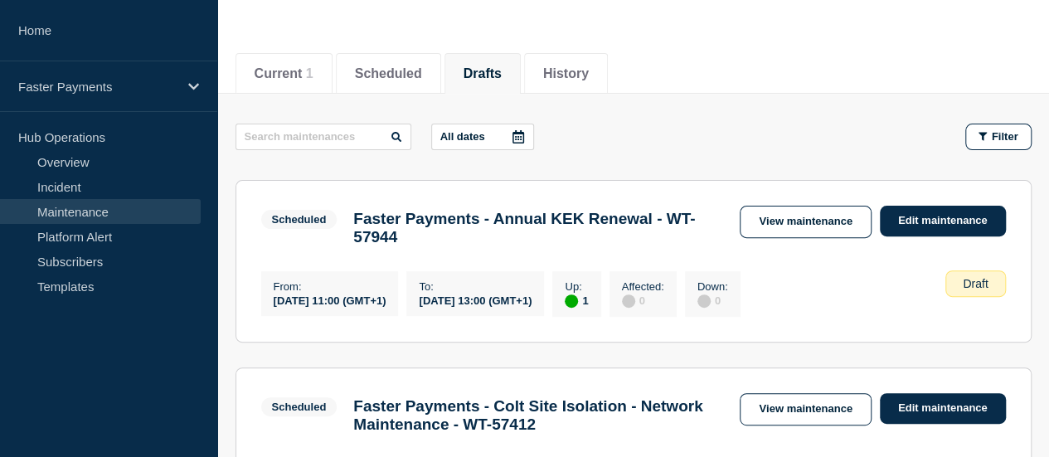
scroll to position [166, 0]
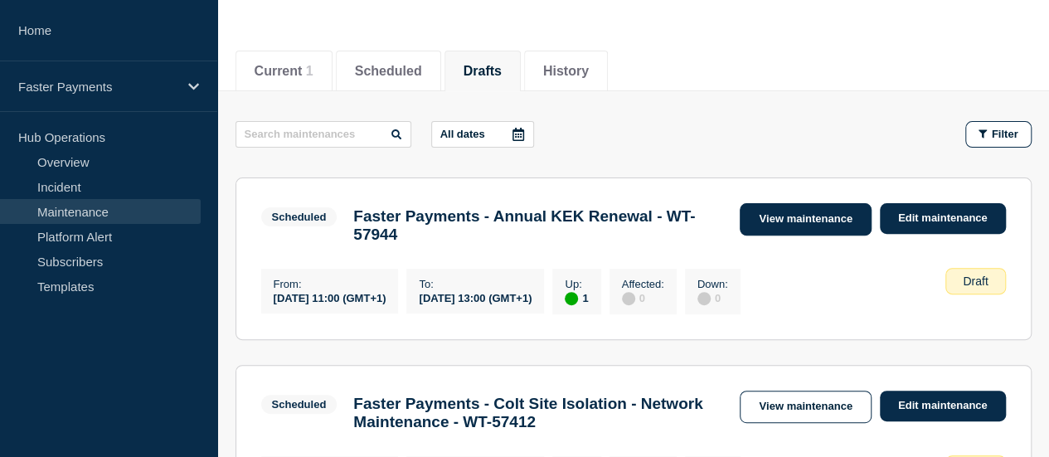
click at [785, 220] on link "View maintenance" at bounding box center [805, 219] width 131 height 32
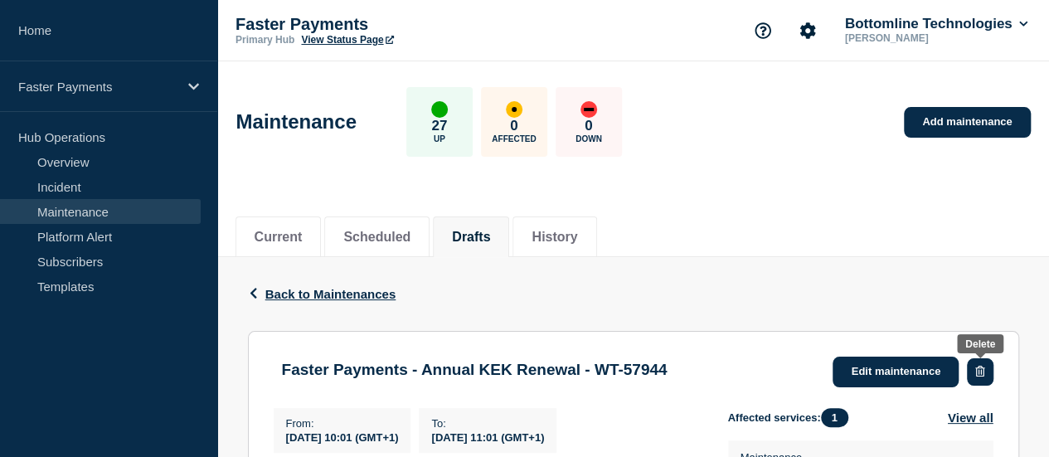
click at [980, 364] on button "button" at bounding box center [980, 371] width 26 height 27
